Goal: Task Accomplishment & Management: Complete application form

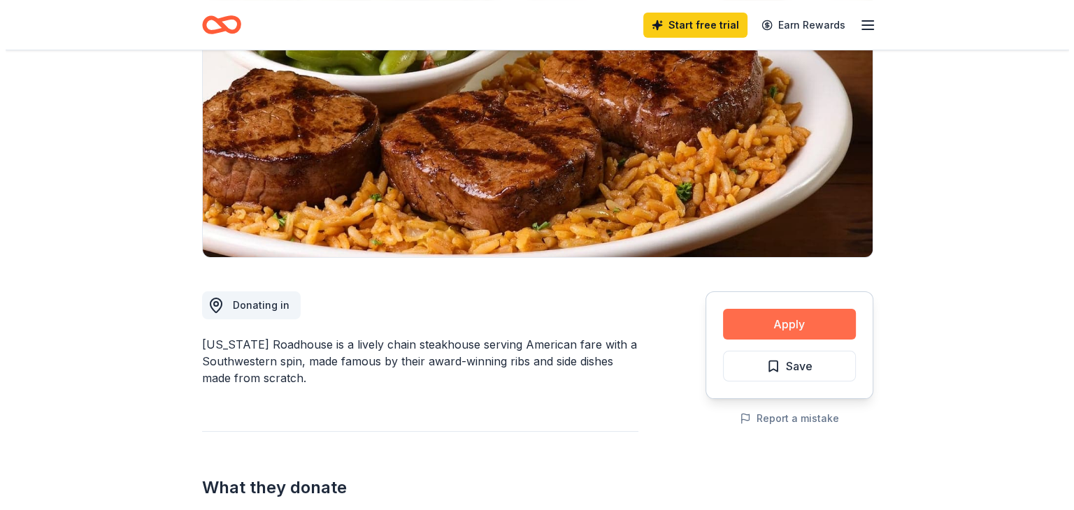
scroll to position [210, 0]
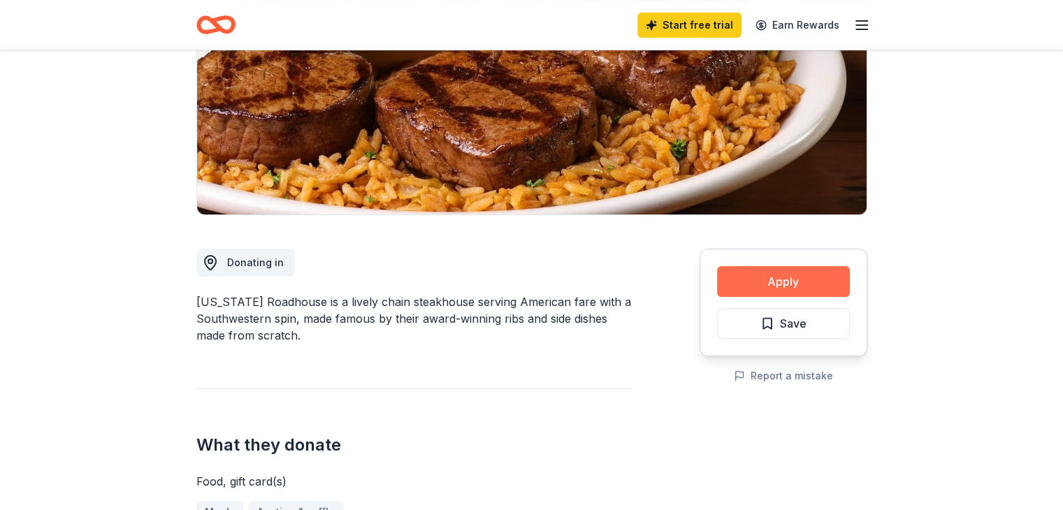
click at [783, 278] on button "Apply" at bounding box center [783, 281] width 133 height 31
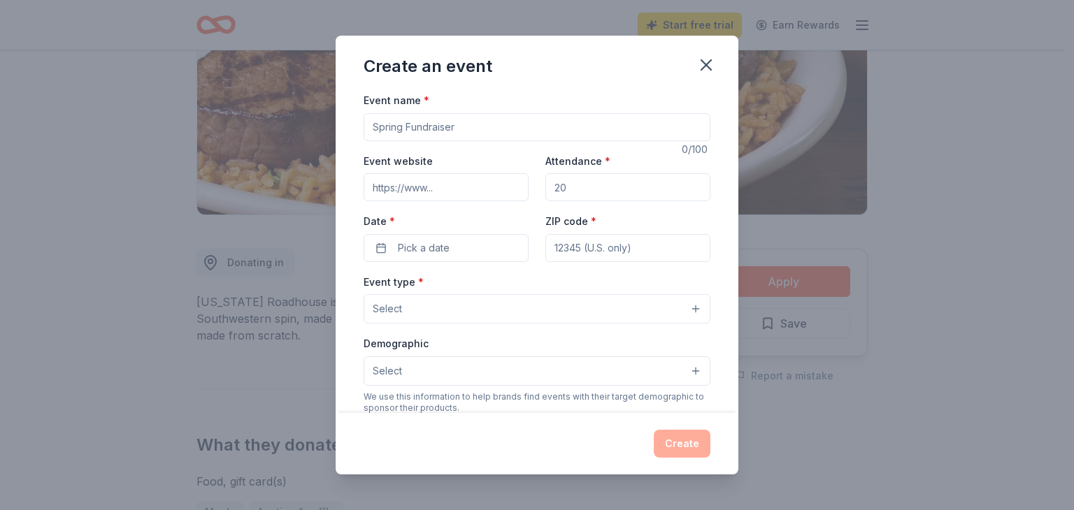
click at [542, 125] on input "Event name *" at bounding box center [537, 127] width 347 height 28
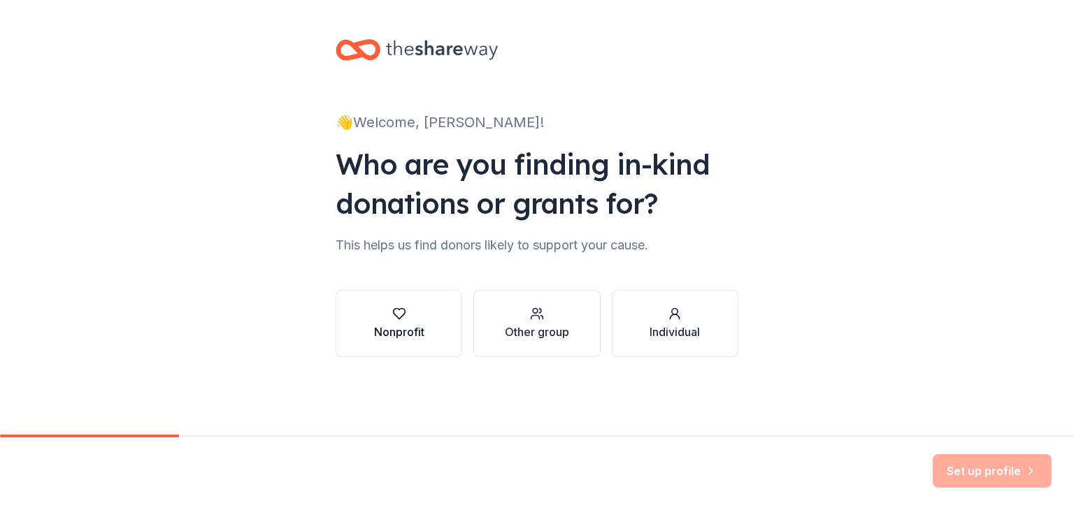
click at [416, 332] on div "Nonprofit" at bounding box center [399, 332] width 50 height 17
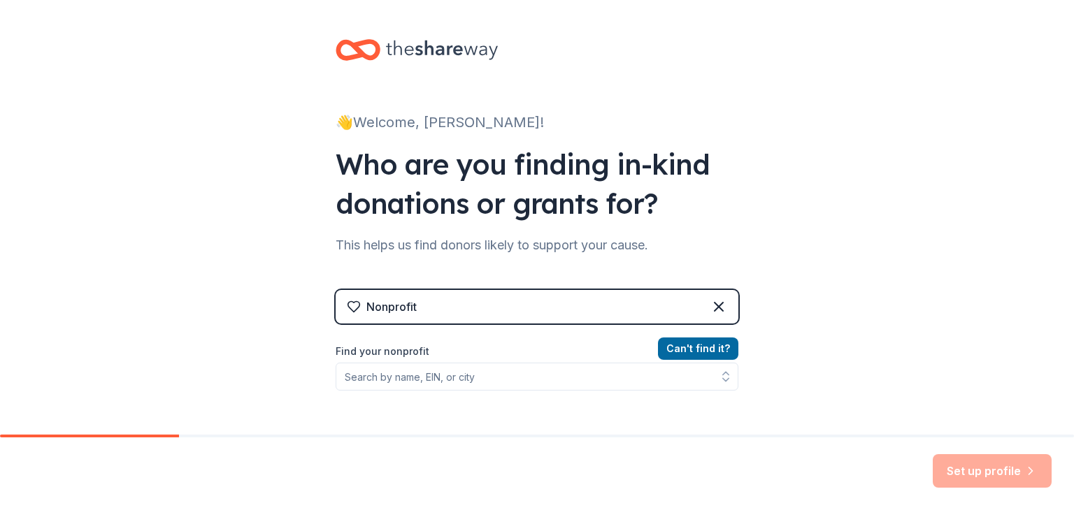
click at [525, 322] on div "Nonprofit" at bounding box center [537, 307] width 403 height 34
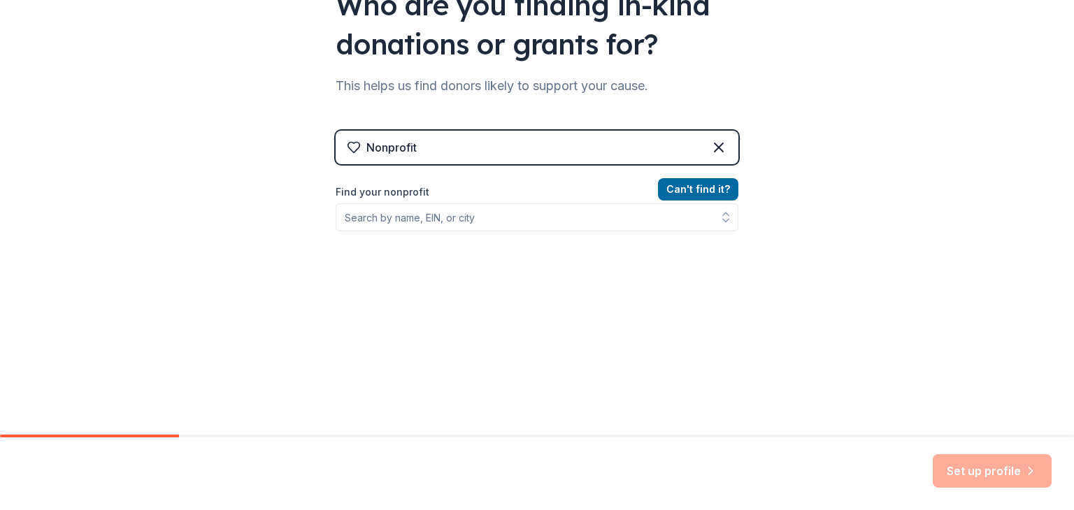
scroll to position [163, 0]
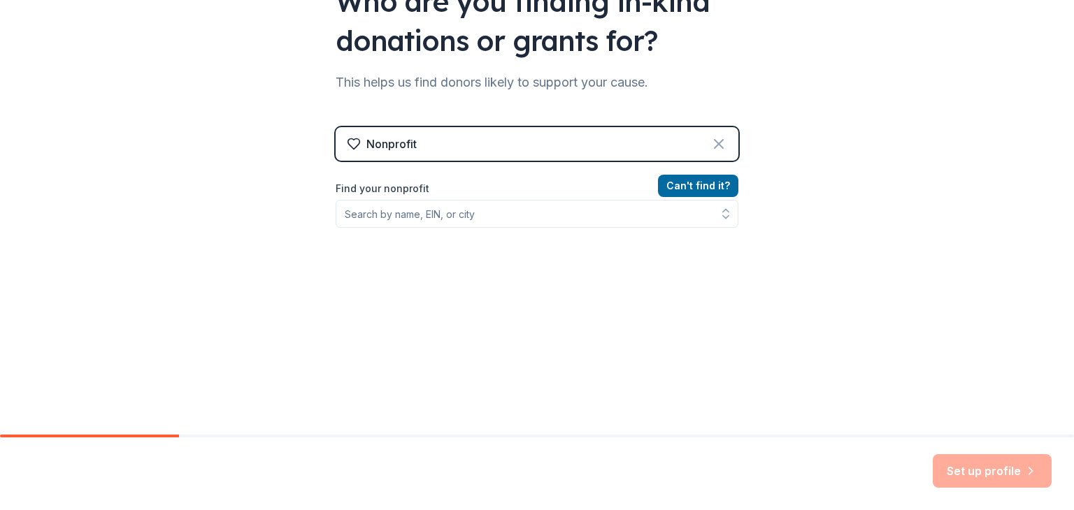
click at [721, 143] on icon at bounding box center [718, 144] width 17 height 17
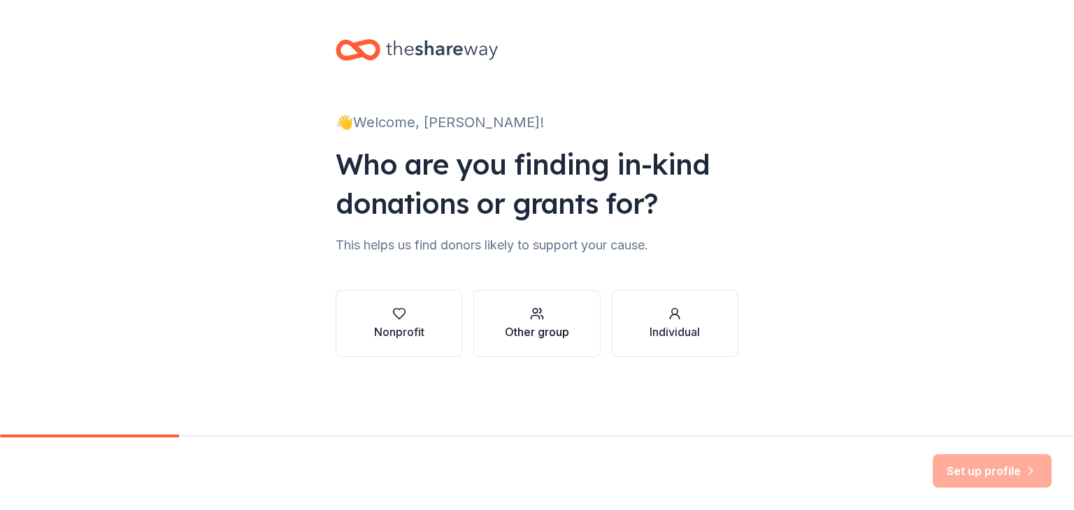
click at [570, 343] on button "Other group" at bounding box center [536, 323] width 127 height 67
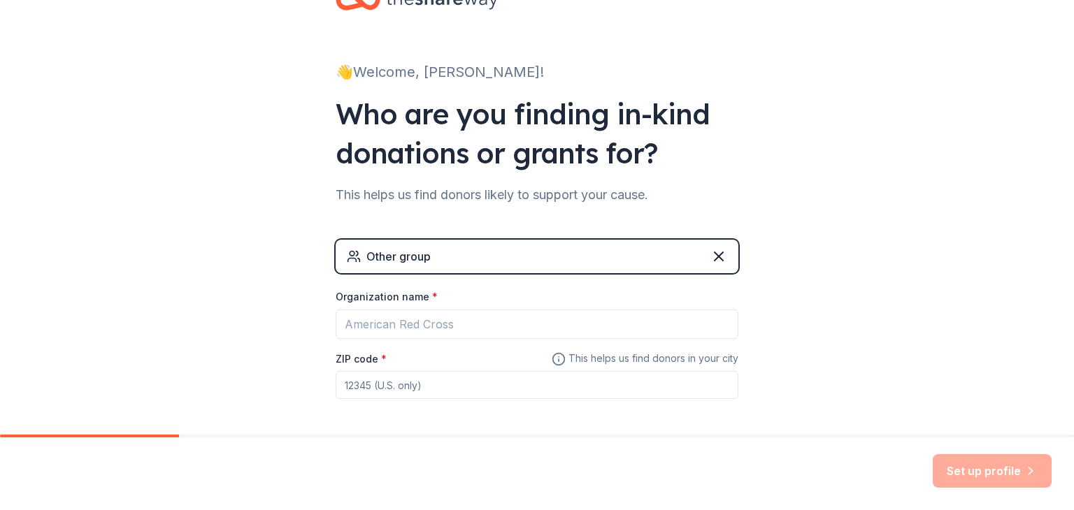
scroll to position [110, 0]
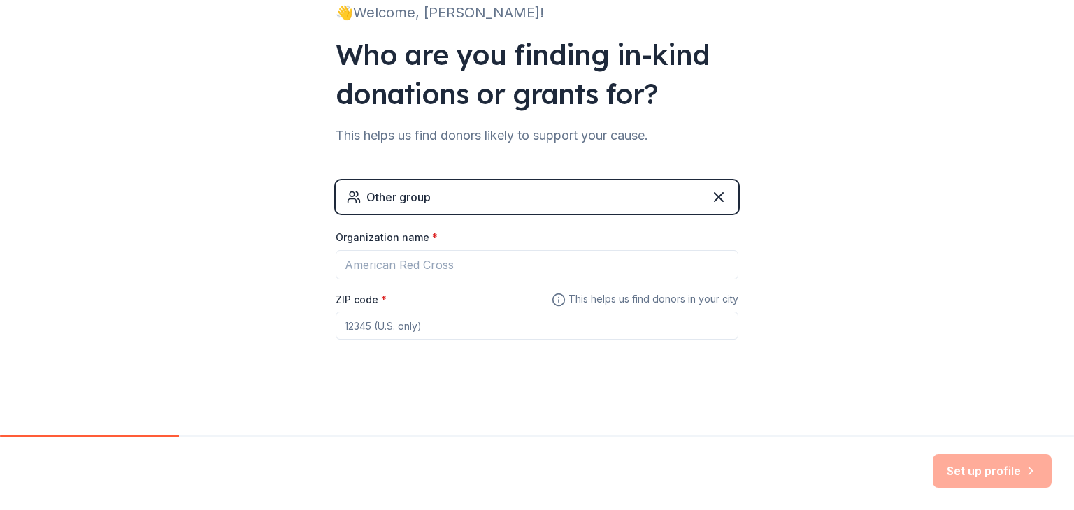
click at [714, 190] on icon at bounding box center [718, 197] width 17 height 17
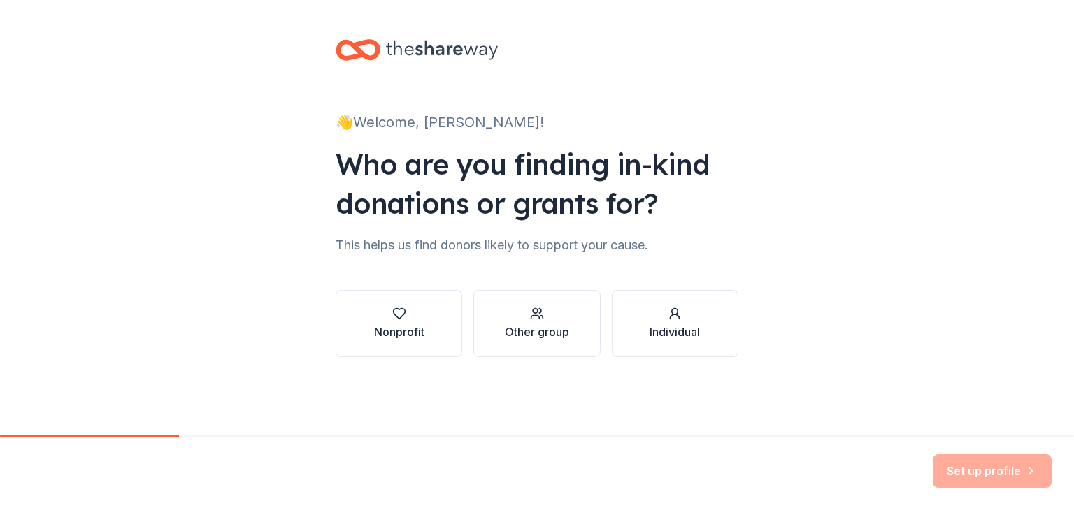
scroll to position [0, 0]
click at [677, 314] on circle "button" at bounding box center [675, 312] width 6 height 6
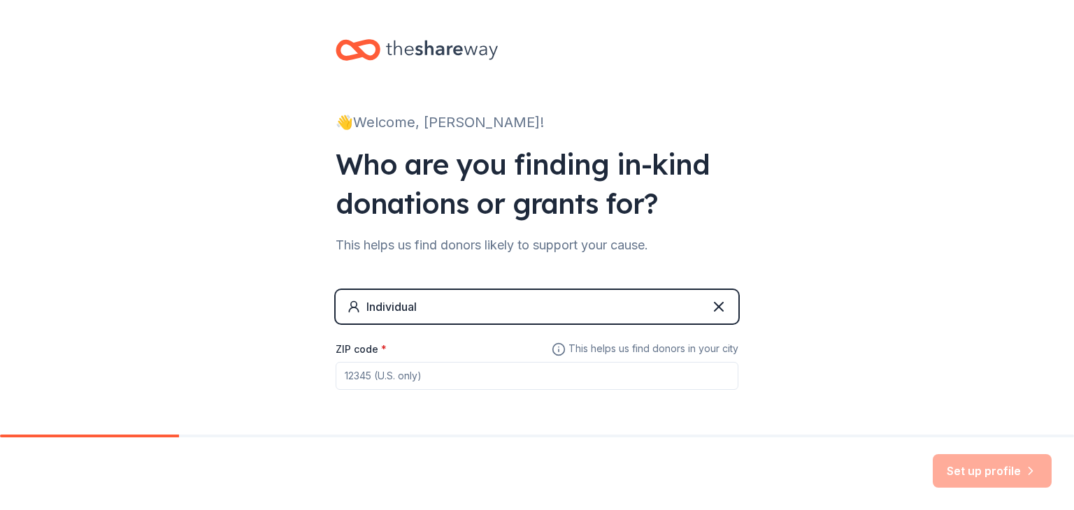
click at [568, 365] on input "ZIP code *" at bounding box center [537, 376] width 403 height 28
type input "85212"
click at [1000, 468] on button "Set up profile" at bounding box center [992, 471] width 119 height 34
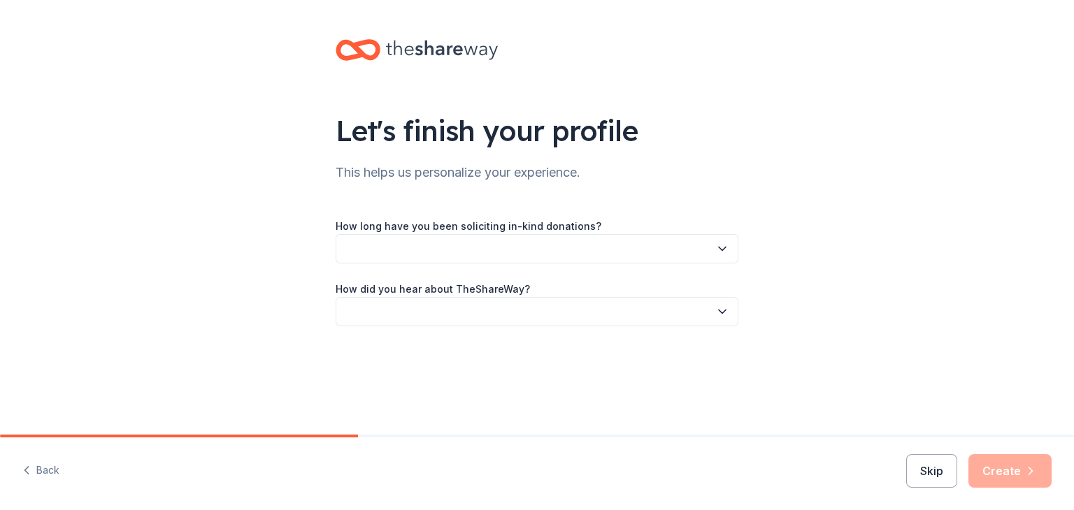
click at [785, 226] on div "Let's finish your profile This helps us personalize your experience. How long h…" at bounding box center [537, 197] width 1074 height 394
click at [581, 241] on button "button" at bounding box center [537, 248] width 403 height 29
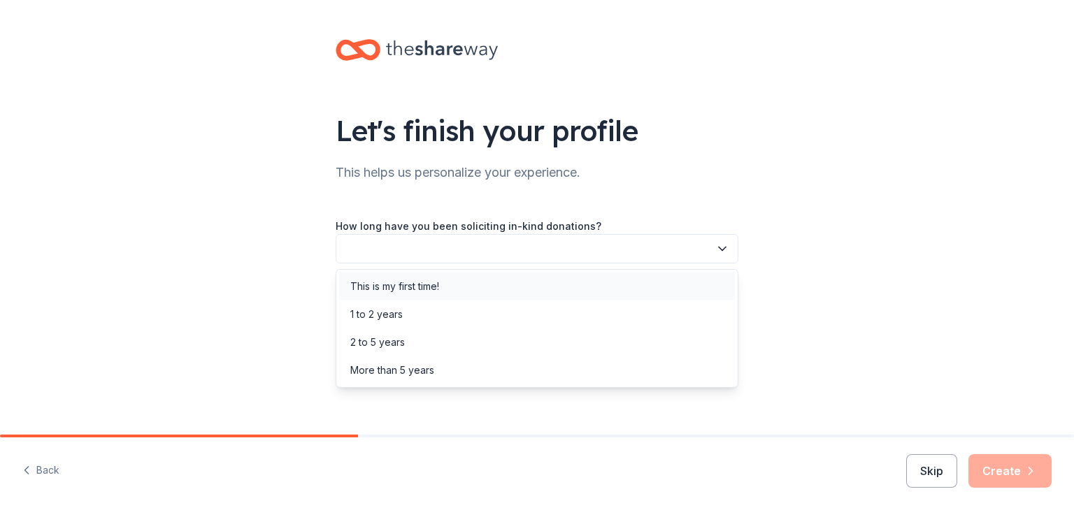
click at [517, 275] on div "This is my first time!" at bounding box center [537, 287] width 396 height 28
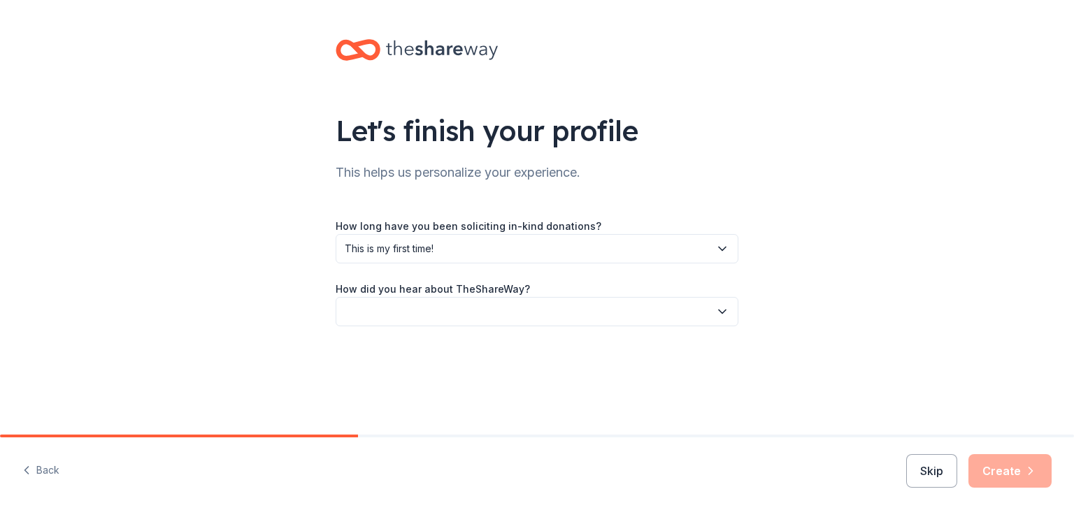
click at [477, 310] on button "button" at bounding box center [537, 311] width 403 height 29
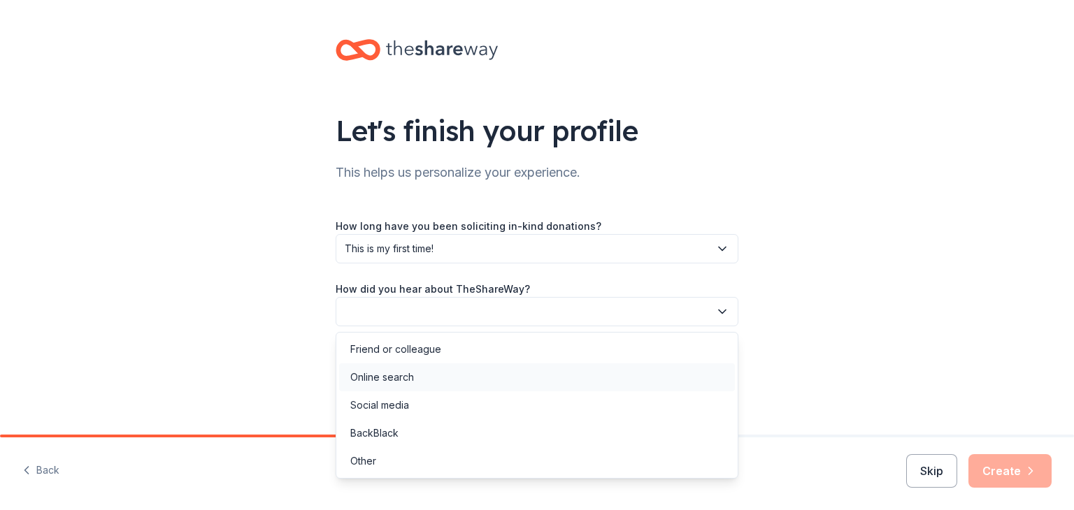
click at [397, 374] on div "Online search" at bounding box center [382, 377] width 64 height 17
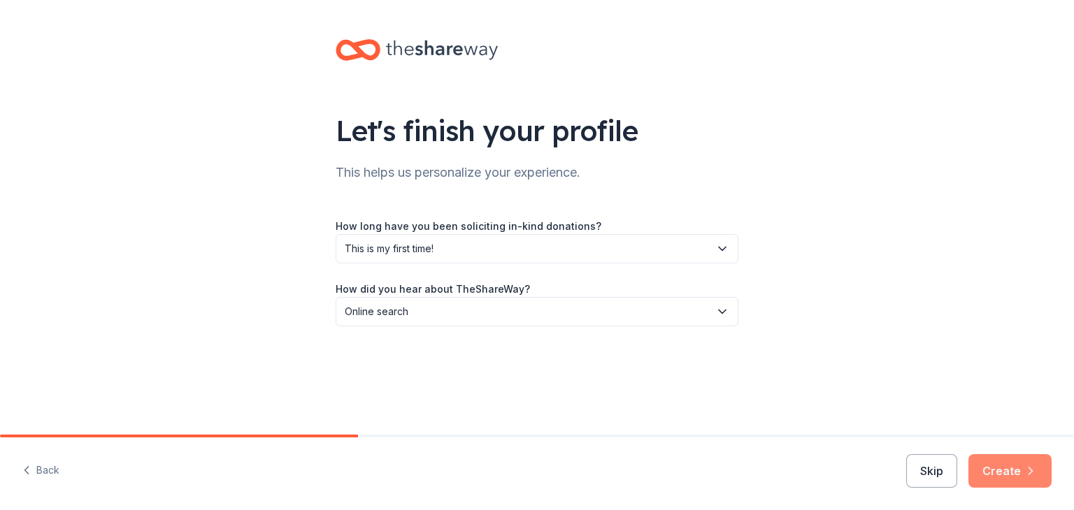
click at [1001, 475] on button "Create" at bounding box center [1009, 471] width 83 height 34
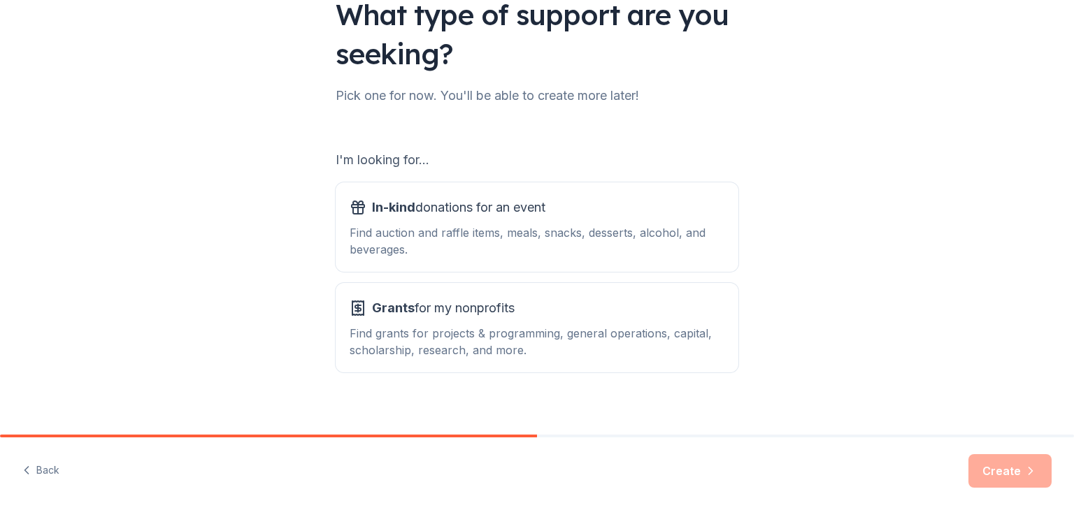
scroll to position [129, 0]
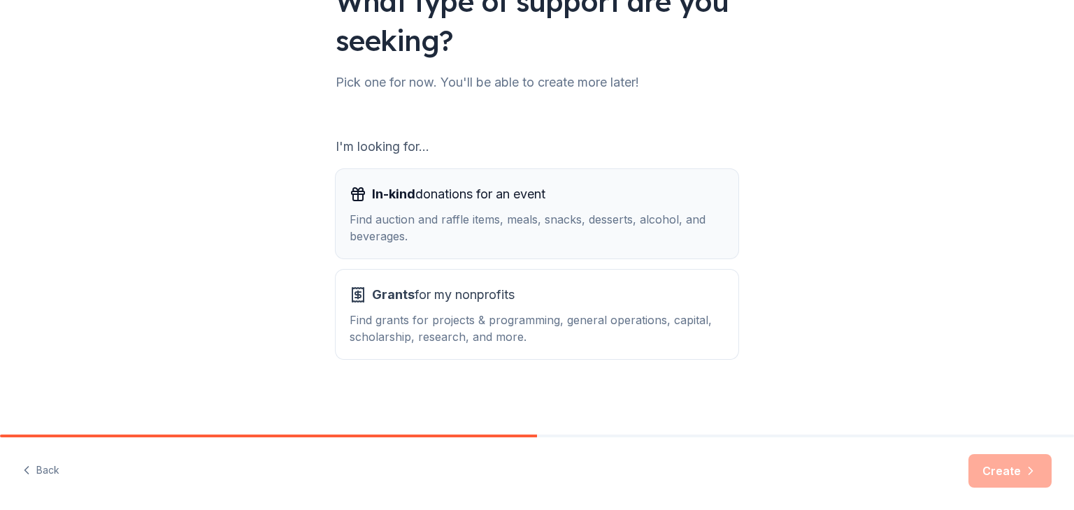
click at [687, 233] on div "Find auction and raffle items, meals, snacks, desserts, alcohol, and beverages." at bounding box center [537, 228] width 375 height 34
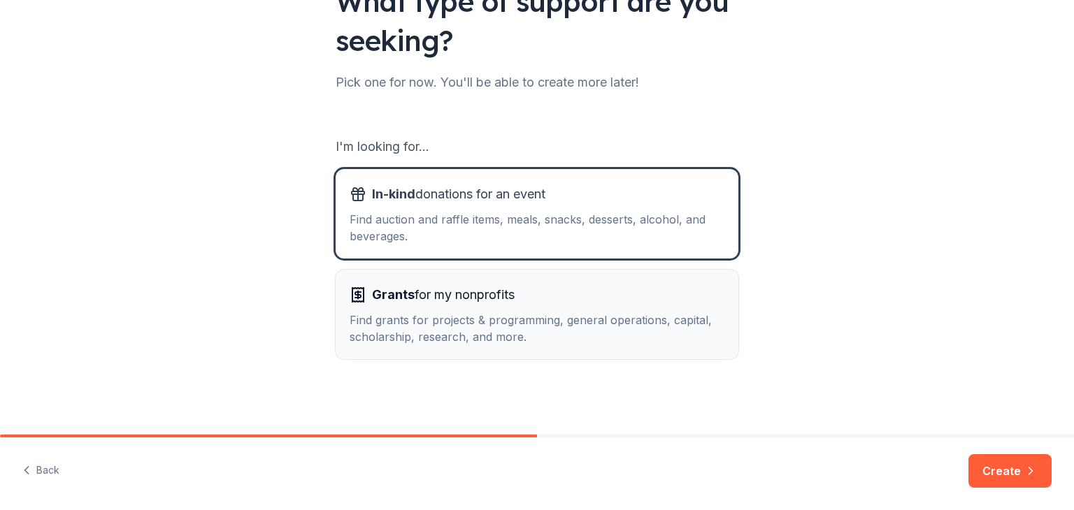
click at [716, 312] on div "Find grants for projects & programming, general operations, capital, scholarshi…" at bounding box center [537, 329] width 375 height 34
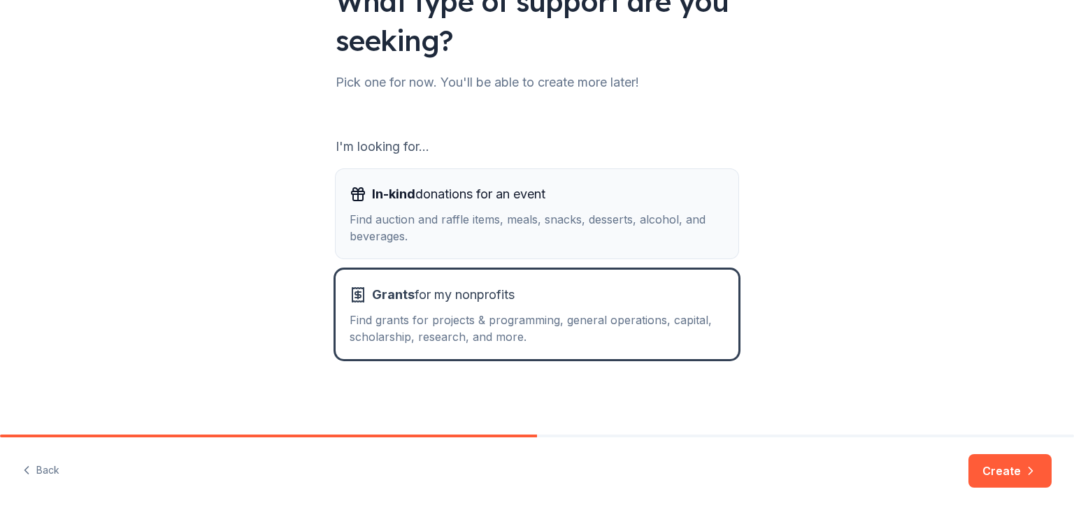
click at [712, 231] on div "Find auction and raffle items, meals, snacks, desserts, alcohol, and beverages." at bounding box center [537, 228] width 375 height 34
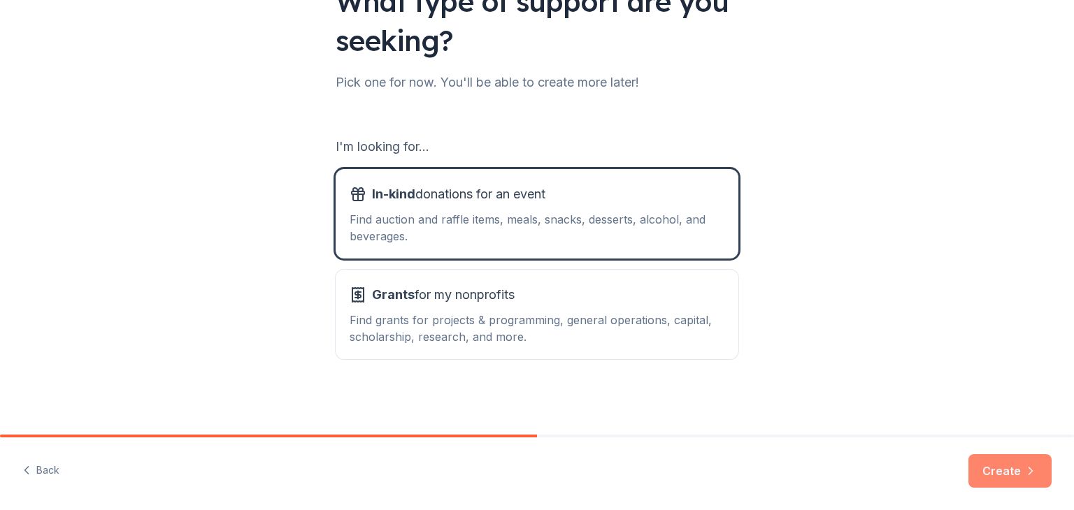
click at [990, 473] on button "Create" at bounding box center [1009, 471] width 83 height 34
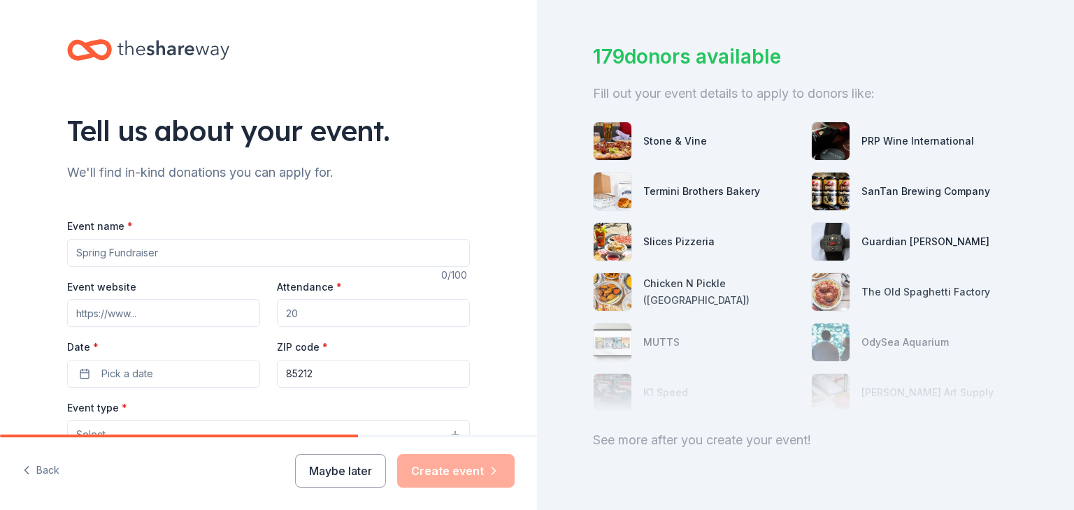
scroll to position [112, 0]
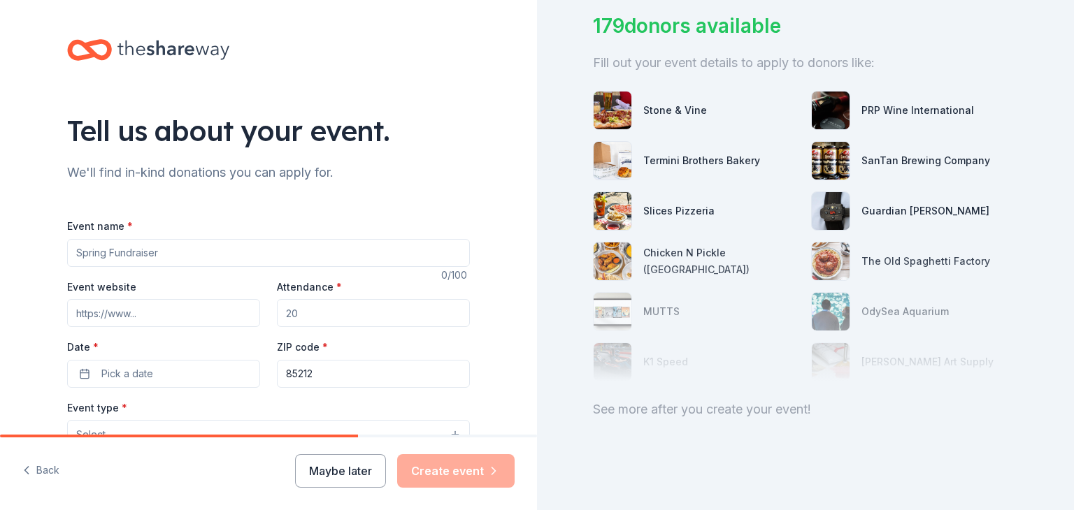
click at [347, 241] on input "Event name *" at bounding box center [268, 253] width 403 height 28
type input "Girl Scouts Troop Meeting"
drag, startPoint x: 311, startPoint y: 312, endPoint x: 260, endPoint y: 316, distance: 51.2
click at [260, 316] on div "Event website Attendance * Date * Pick a date ZIP code * 85212" at bounding box center [268, 333] width 403 height 110
type input "16"
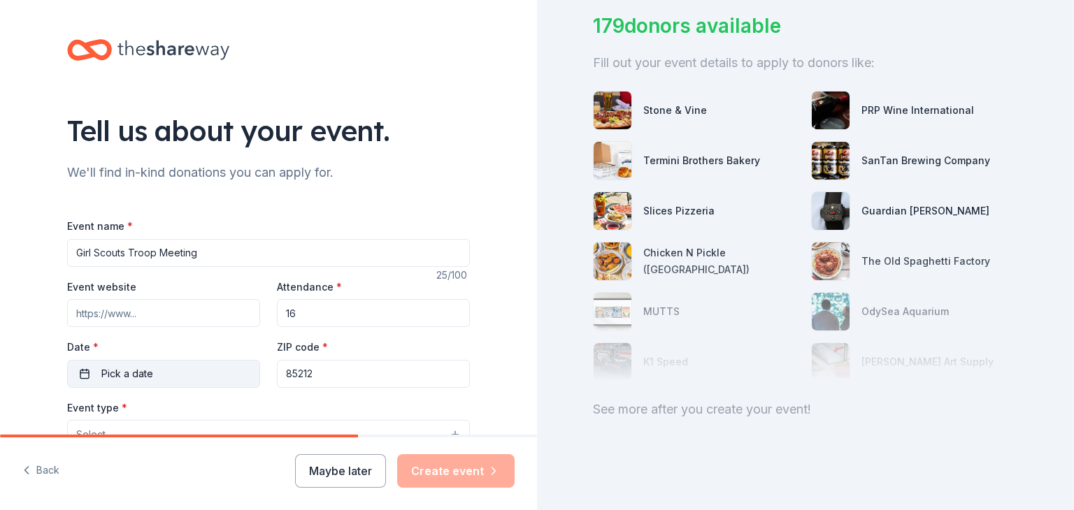
click at [189, 370] on button "Pick a date" at bounding box center [163, 374] width 193 height 28
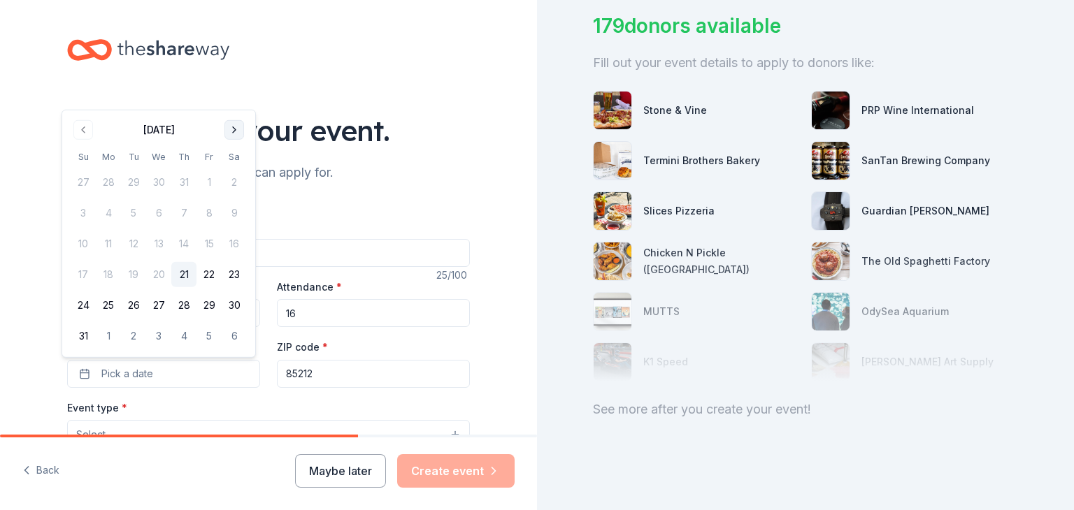
click at [233, 132] on button "Go to next month" at bounding box center [234, 130] width 20 height 20
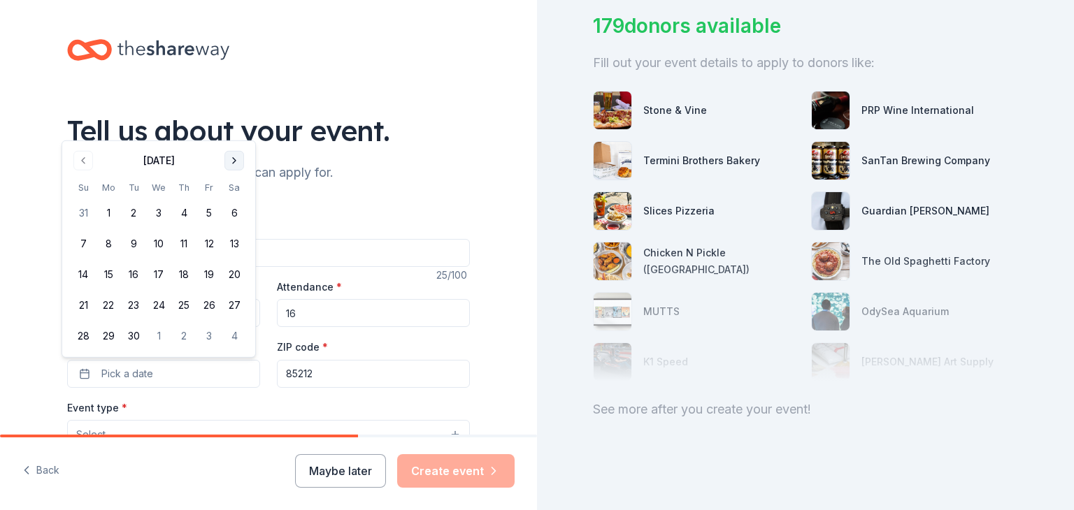
click at [235, 163] on button "Go to next month" at bounding box center [234, 161] width 20 height 20
click at [212, 280] on button "17" at bounding box center [208, 274] width 25 height 25
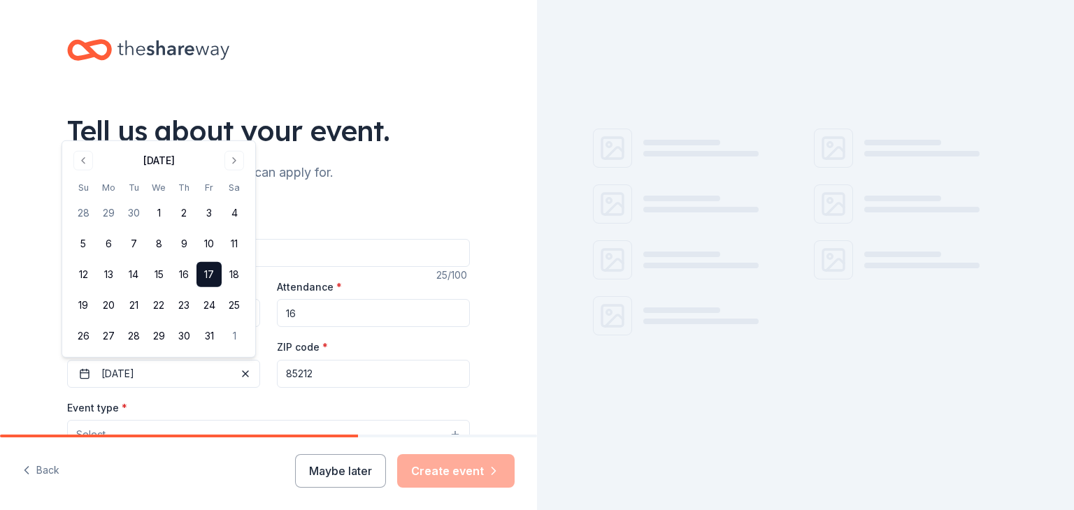
click at [465, 192] on div "Tell us about your event. We'll find in-kind donations you can apply for. Event…" at bounding box center [268, 465] width 447 height 930
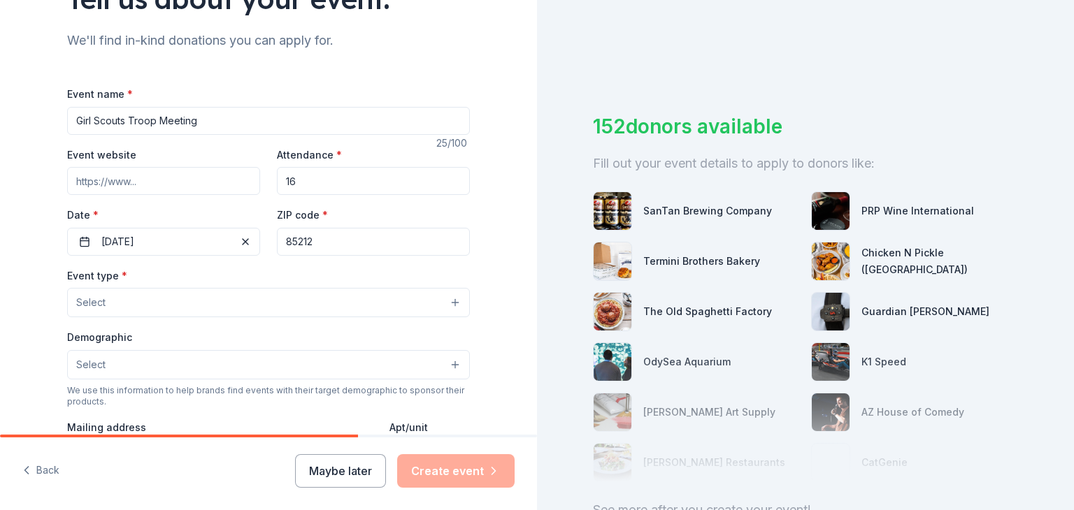
scroll to position [140, 0]
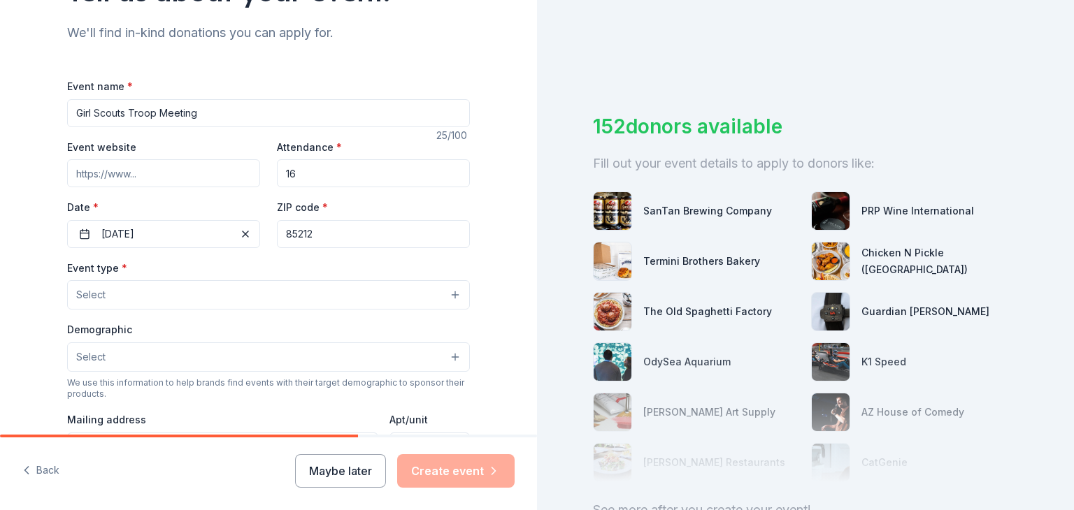
click at [299, 298] on button "Select" at bounding box center [268, 294] width 403 height 29
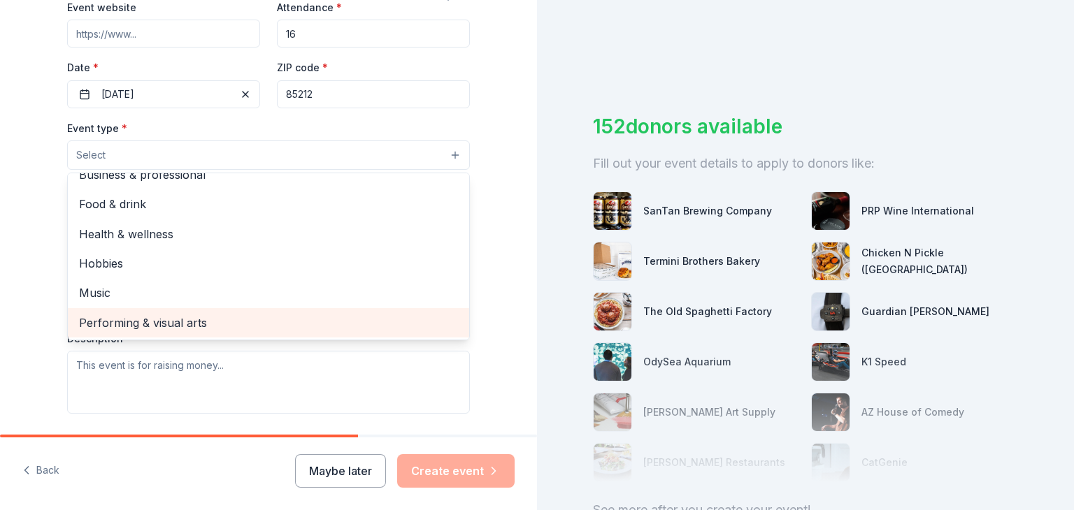
scroll to position [0, 0]
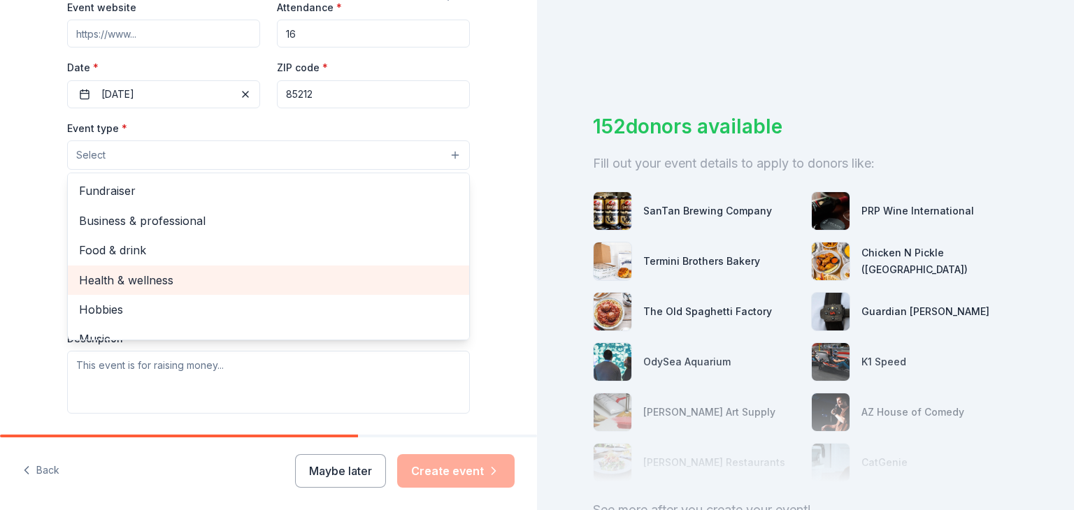
click at [140, 276] on span "Health & wellness" at bounding box center [268, 280] width 379 height 18
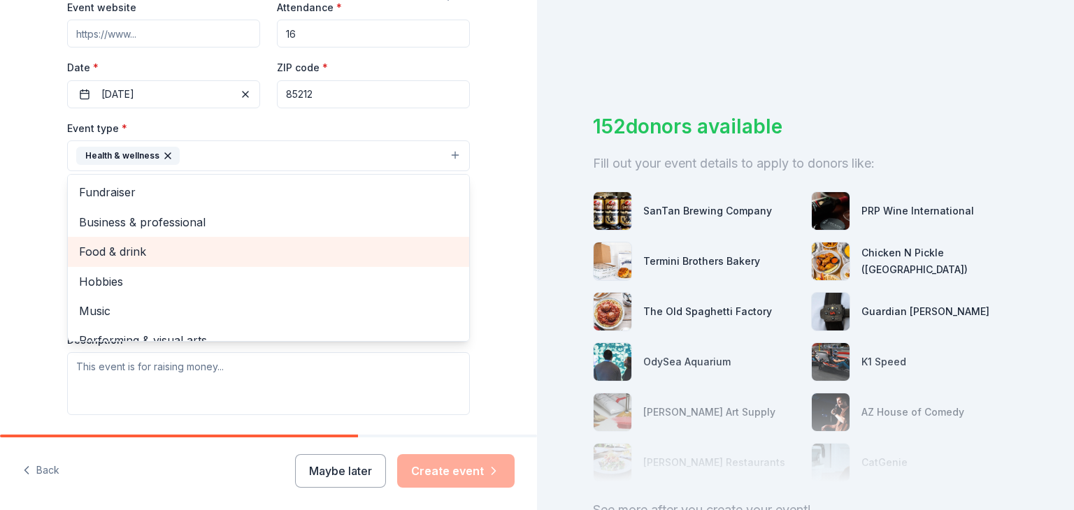
scroll to position [17, 0]
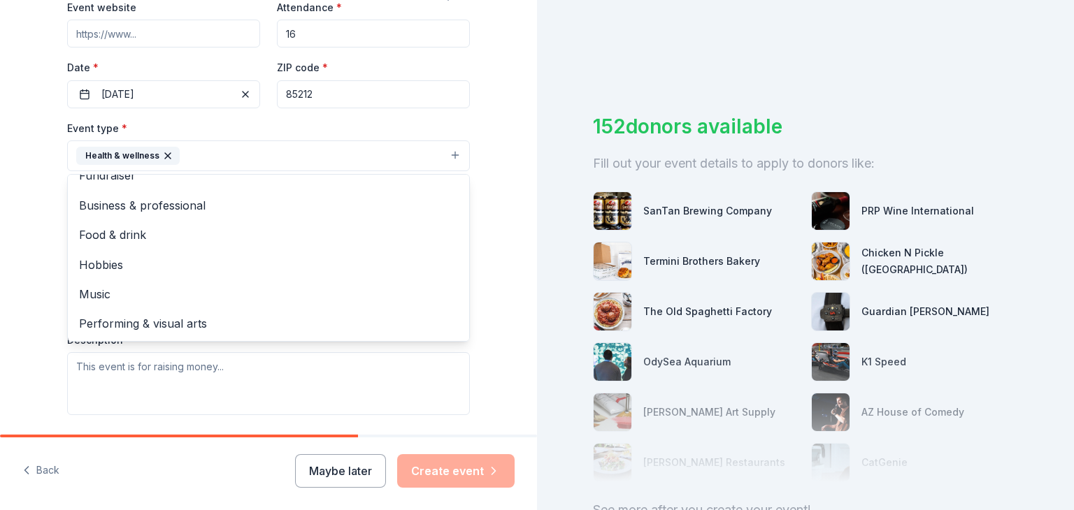
click at [0, 224] on div "Tell us about your event. We'll find in-kind donations you can apply for. Event…" at bounding box center [268, 186] width 537 height 932
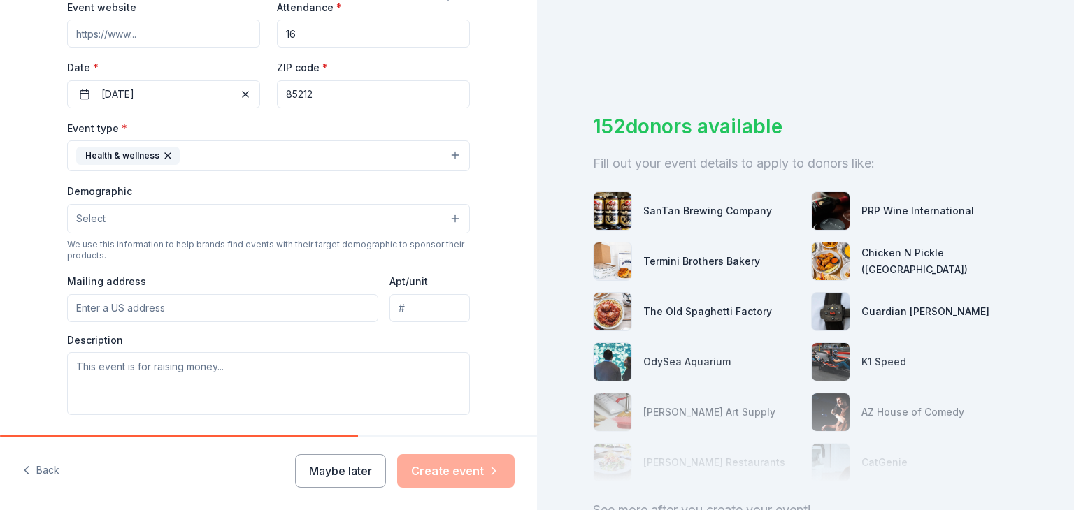
click at [166, 204] on button "Select" at bounding box center [268, 218] width 403 height 29
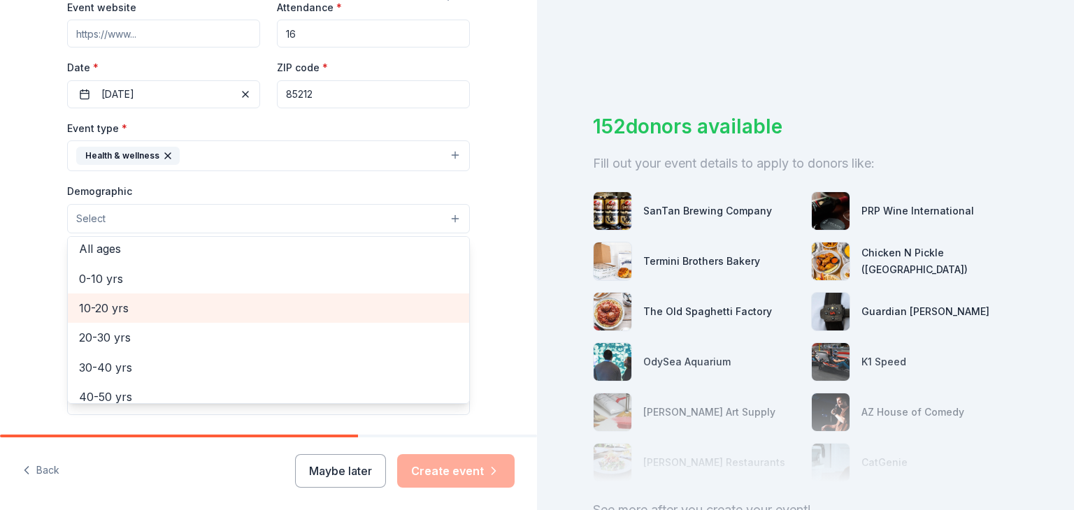
scroll to position [70, 0]
click at [98, 306] on span "0-10 yrs" at bounding box center [268, 303] width 379 height 18
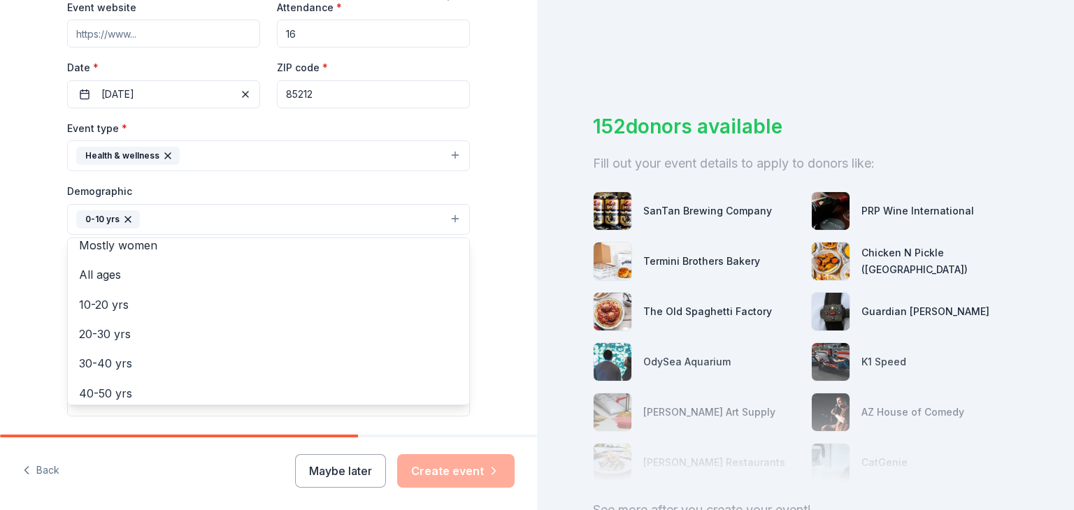
click at [25, 275] on div "Tell us about your event. We'll find in-kind donations you can apply for. Event…" at bounding box center [268, 186] width 537 height 933
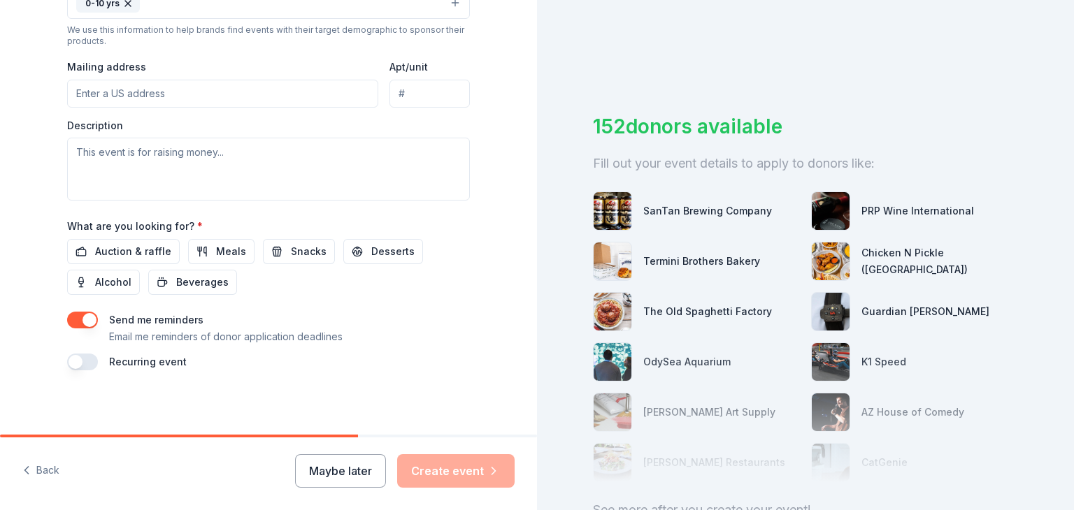
scroll to position [498, 0]
click at [229, 252] on span "Meals" at bounding box center [231, 249] width 30 height 17
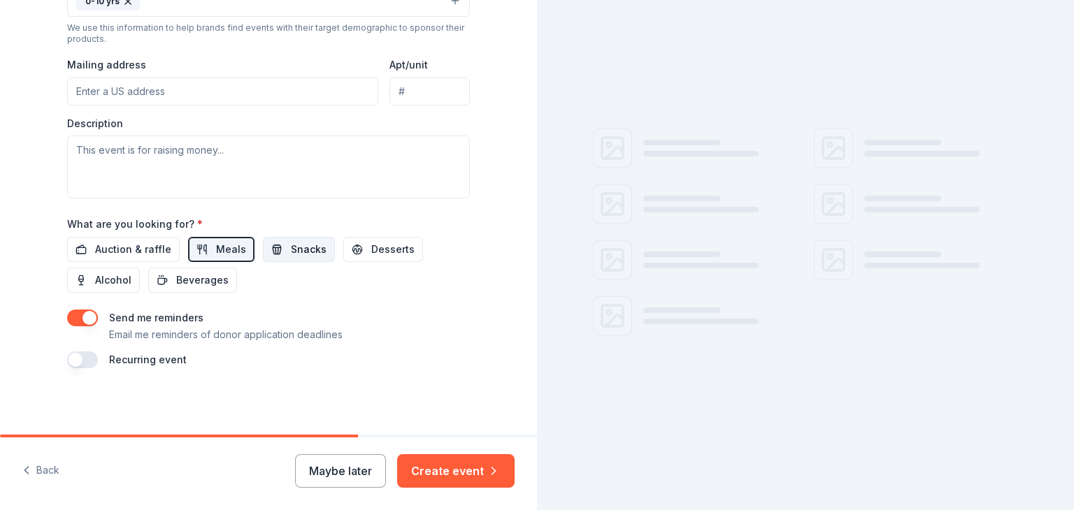
click at [291, 252] on span "Snacks" at bounding box center [309, 249] width 36 height 17
click at [371, 250] on span "Desserts" at bounding box center [392, 249] width 43 height 17
click at [191, 291] on button "Beverages" at bounding box center [192, 280] width 89 height 25
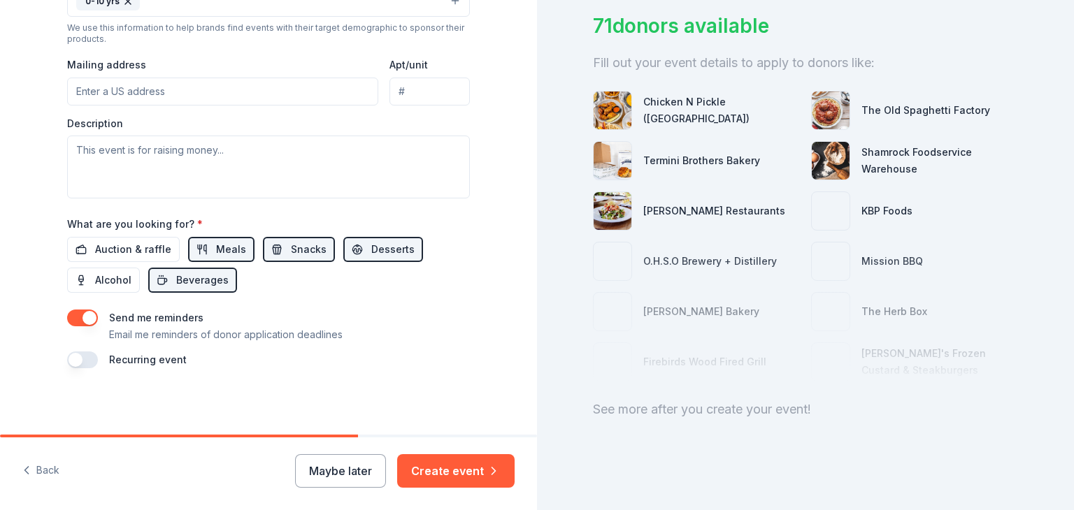
scroll to position [112, 0]
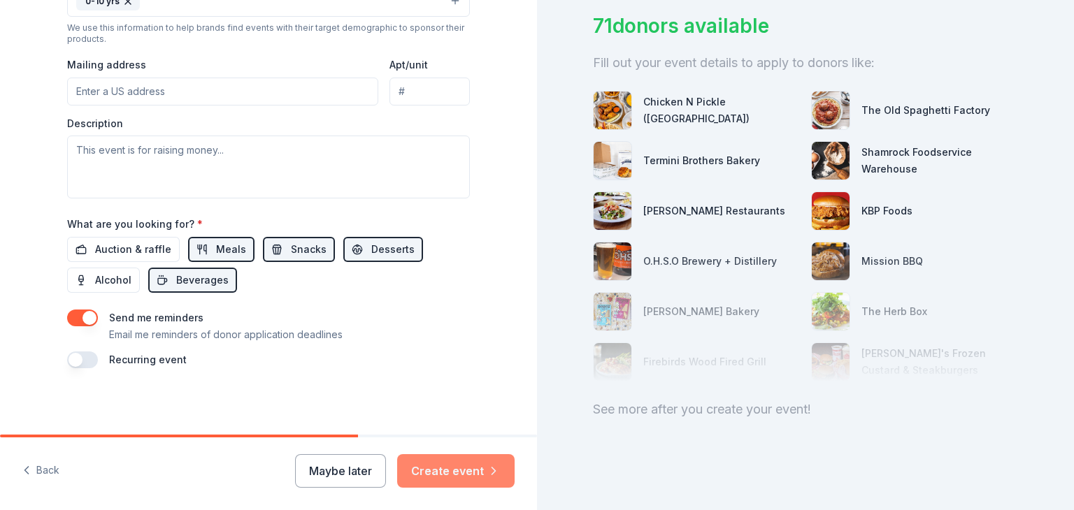
click at [425, 459] on button "Create event" at bounding box center [455, 471] width 117 height 34
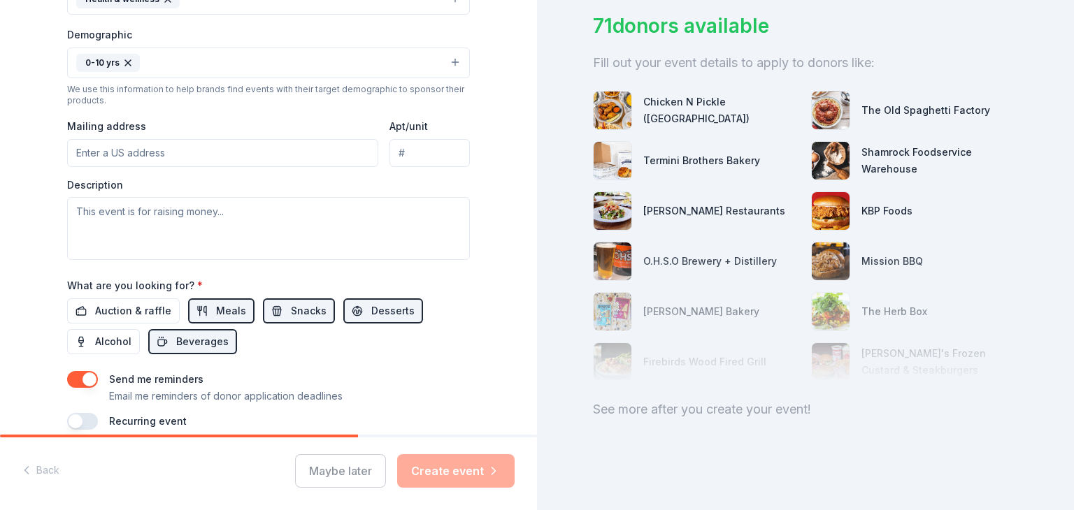
scroll to position [288, 0]
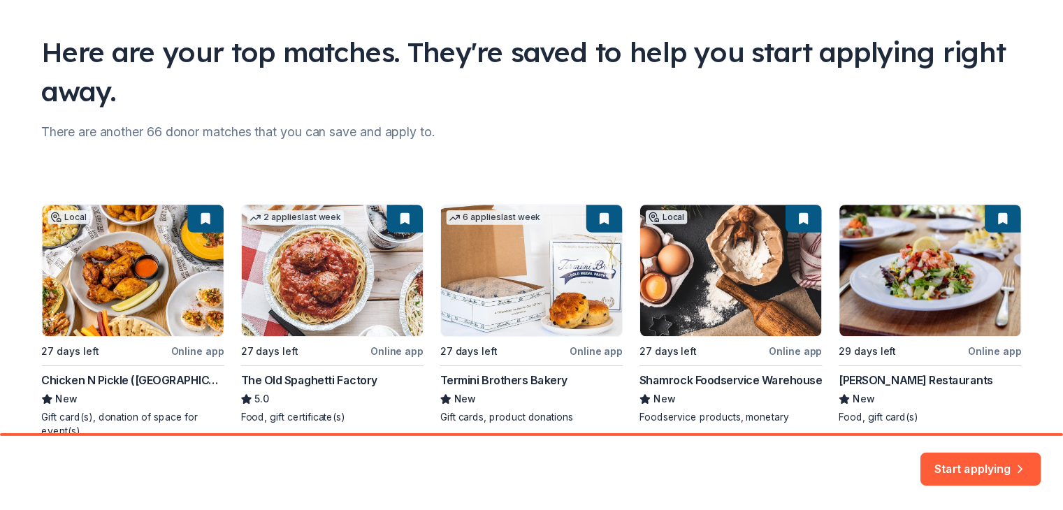
scroll to position [153, 0]
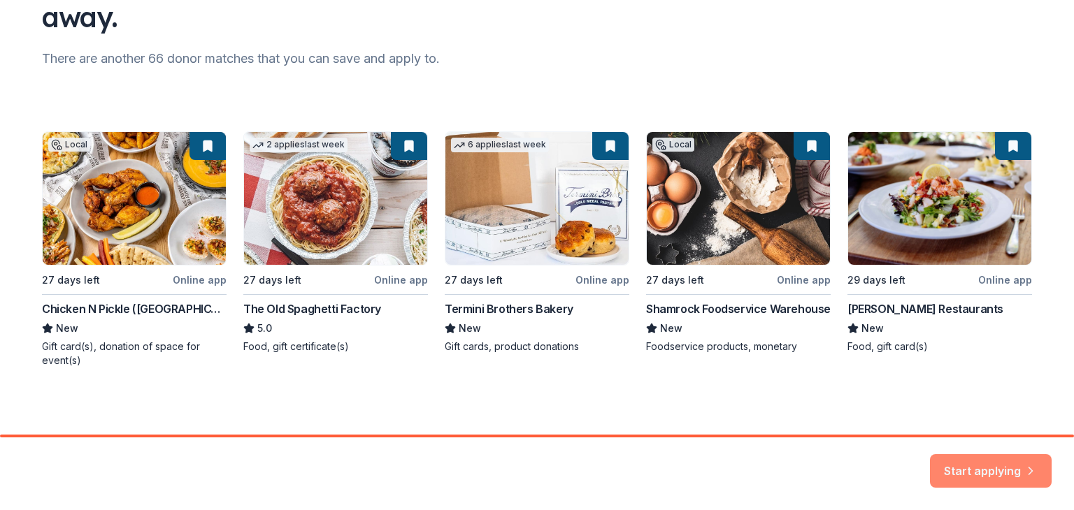
click at [972, 468] on button "Start applying" at bounding box center [991, 463] width 122 height 34
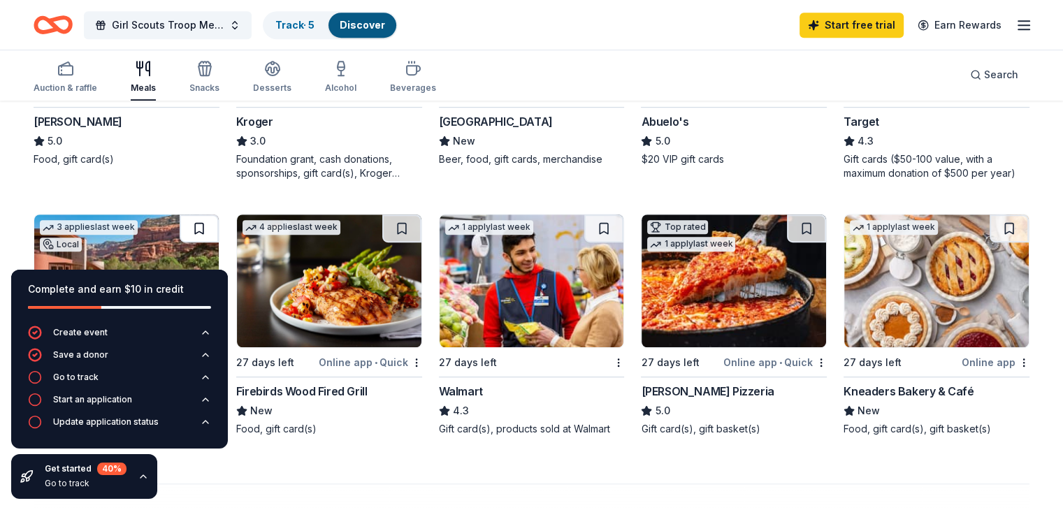
scroll to position [769, 0]
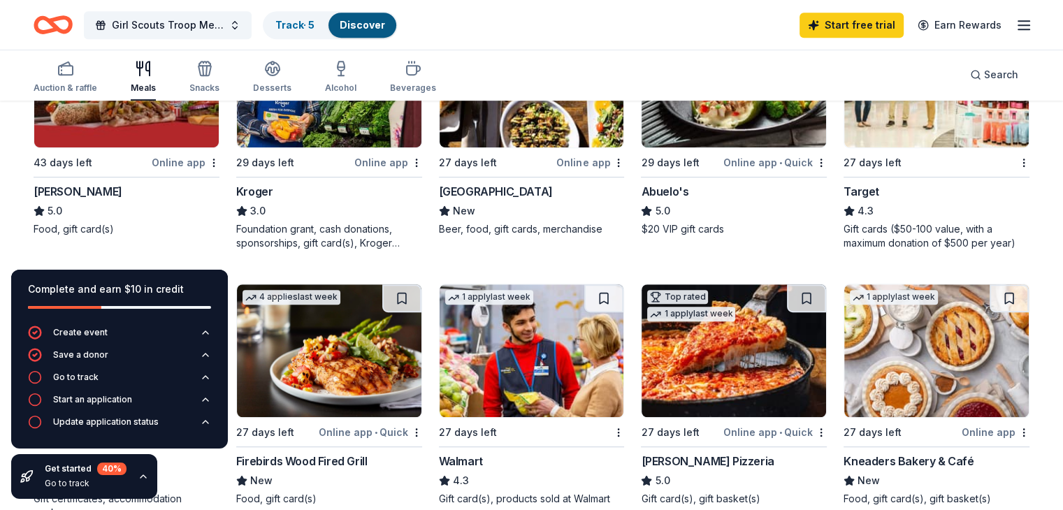
click at [171, 131] on img at bounding box center [126, 81] width 185 height 133
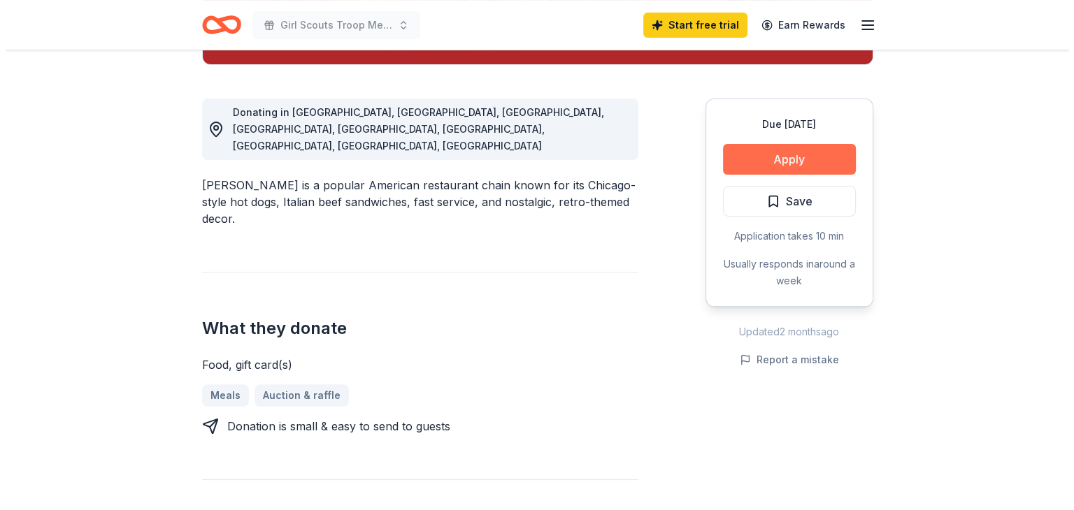
scroll to position [350, 0]
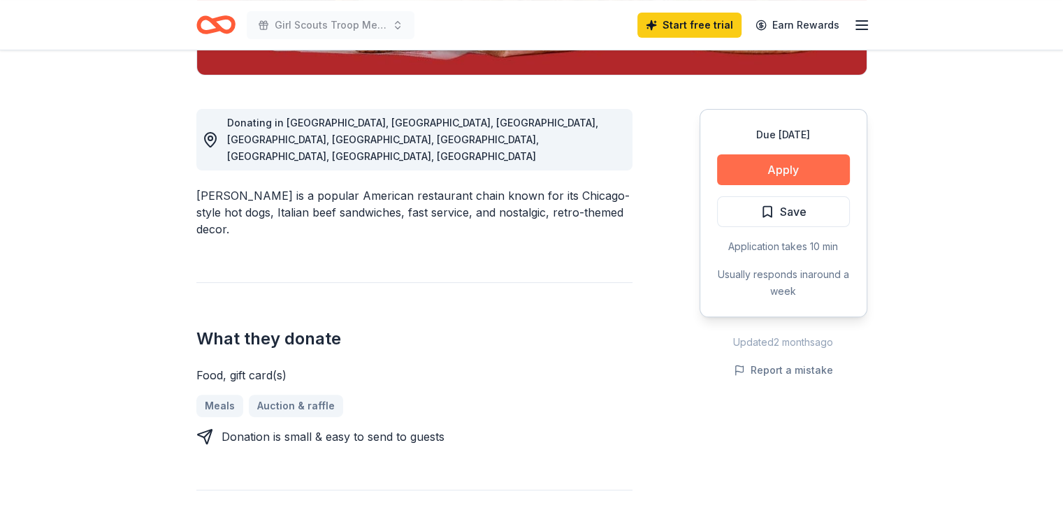
click at [744, 173] on button "Apply" at bounding box center [783, 169] width 133 height 31
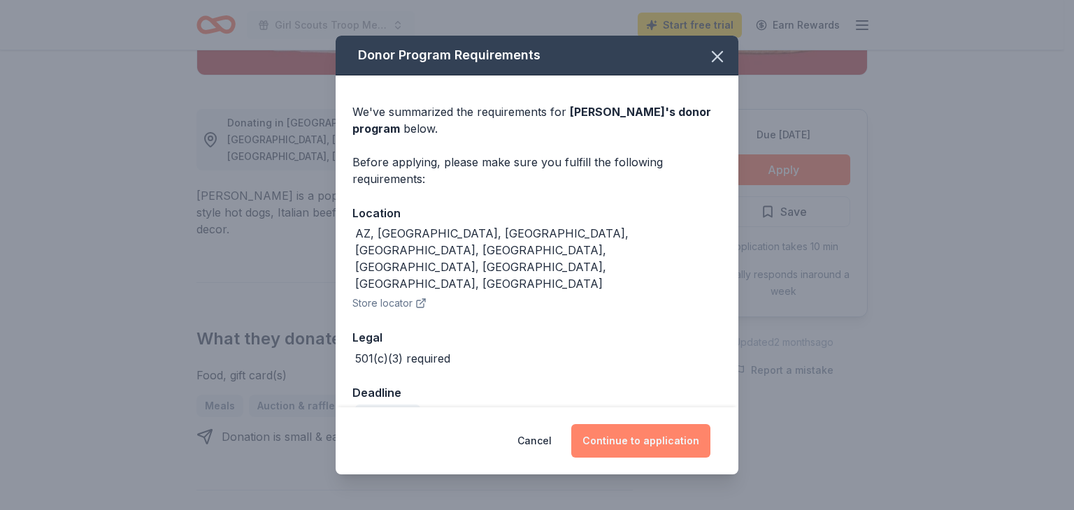
click at [666, 436] on button "Continue to application" at bounding box center [640, 441] width 139 height 34
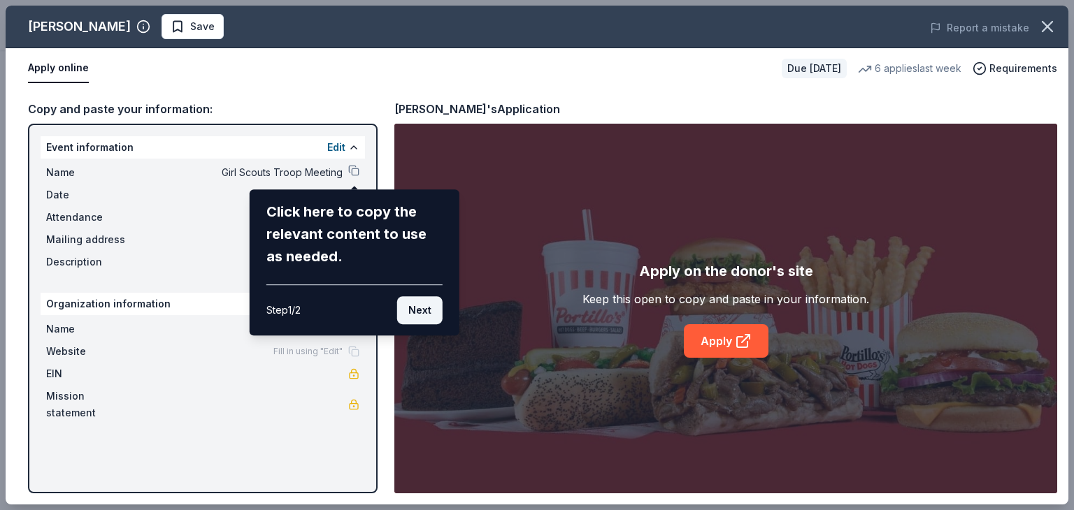
click at [428, 314] on button "Next" at bounding box center [419, 310] width 45 height 28
